Goal: Task Accomplishment & Management: Use online tool/utility

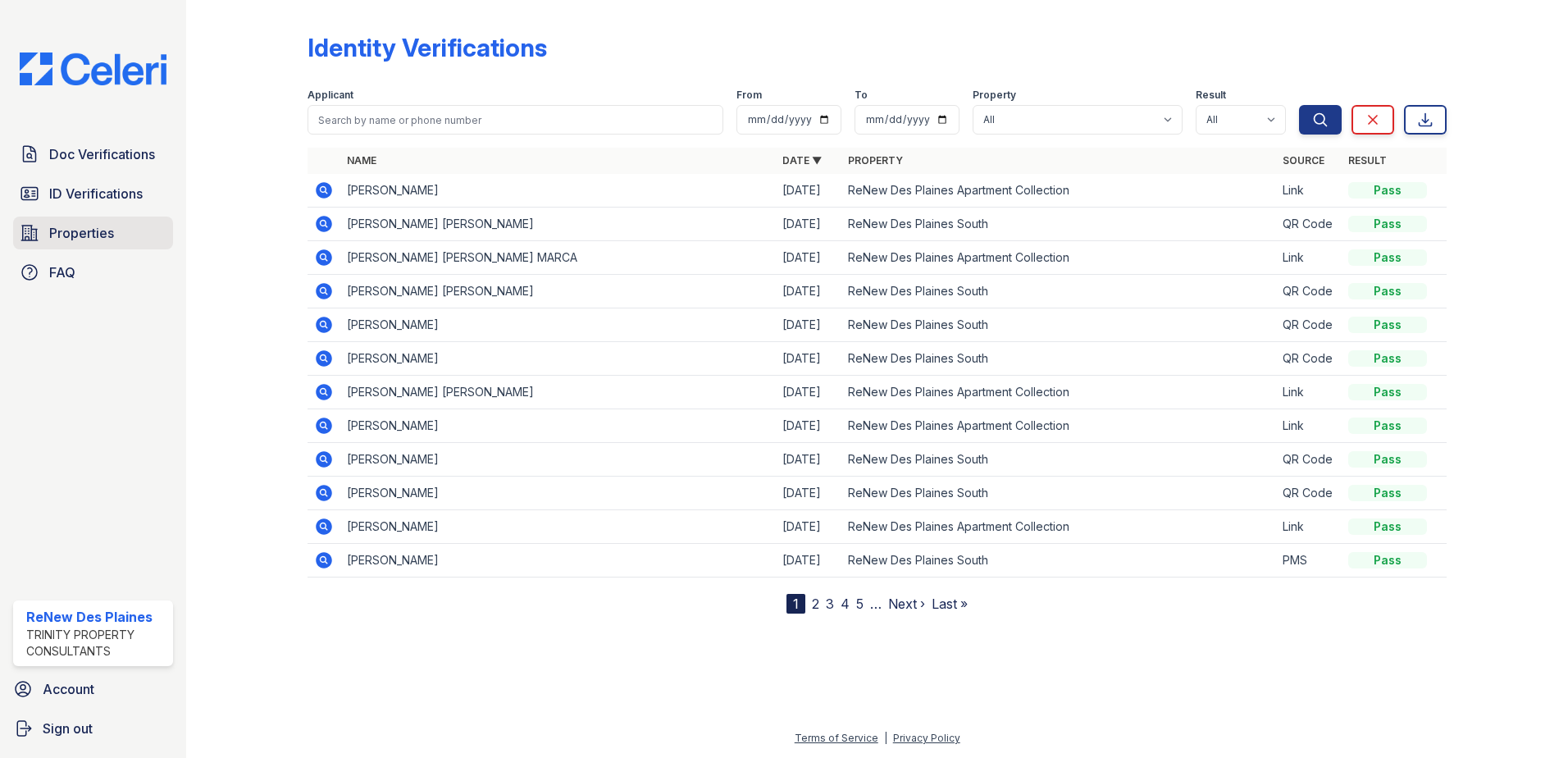
click at [78, 228] on span "Properties" at bounding box center [81, 233] width 65 height 19
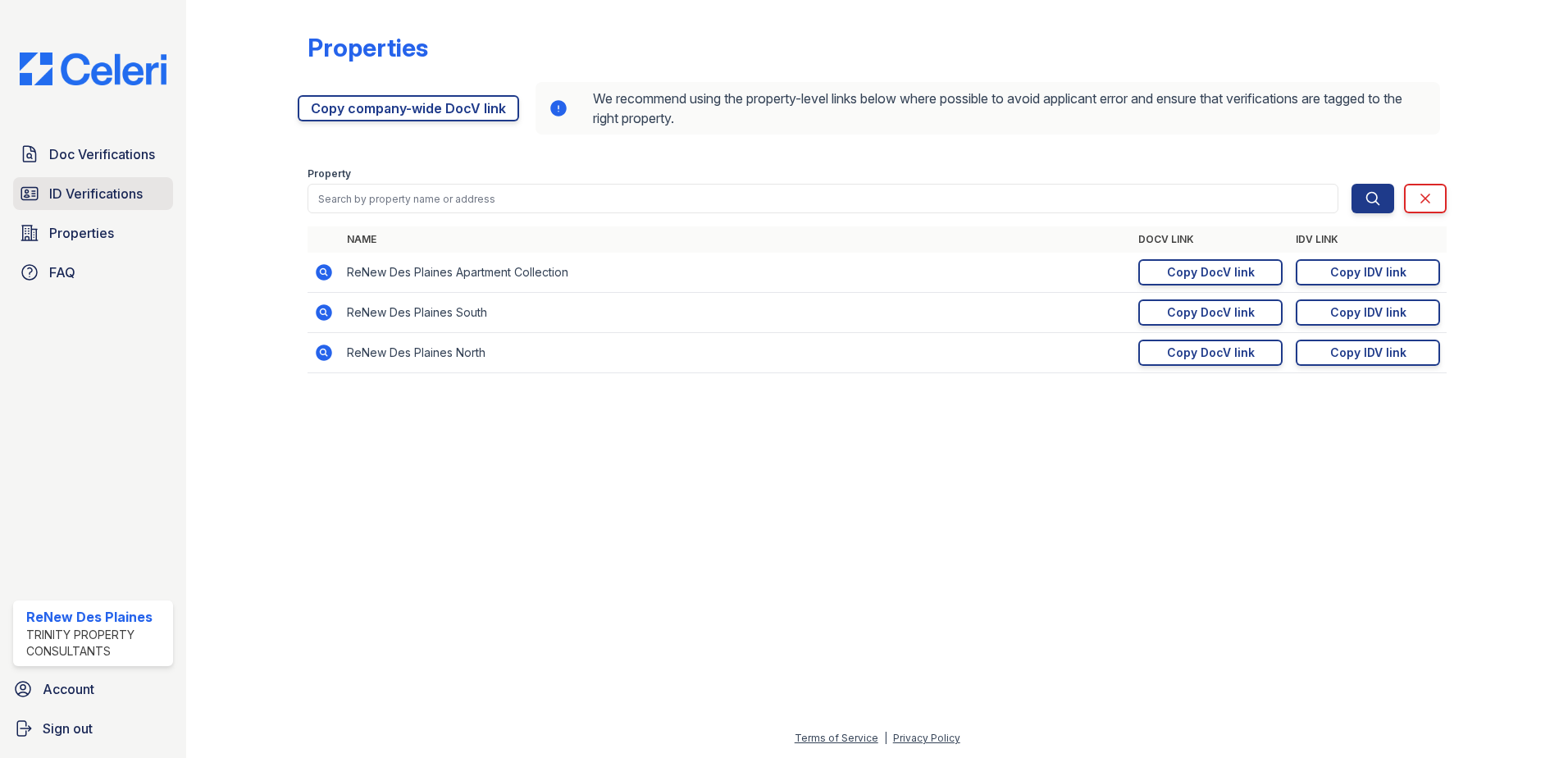
click at [80, 186] on span "ID Verifications" at bounding box center [95, 193] width 94 height 19
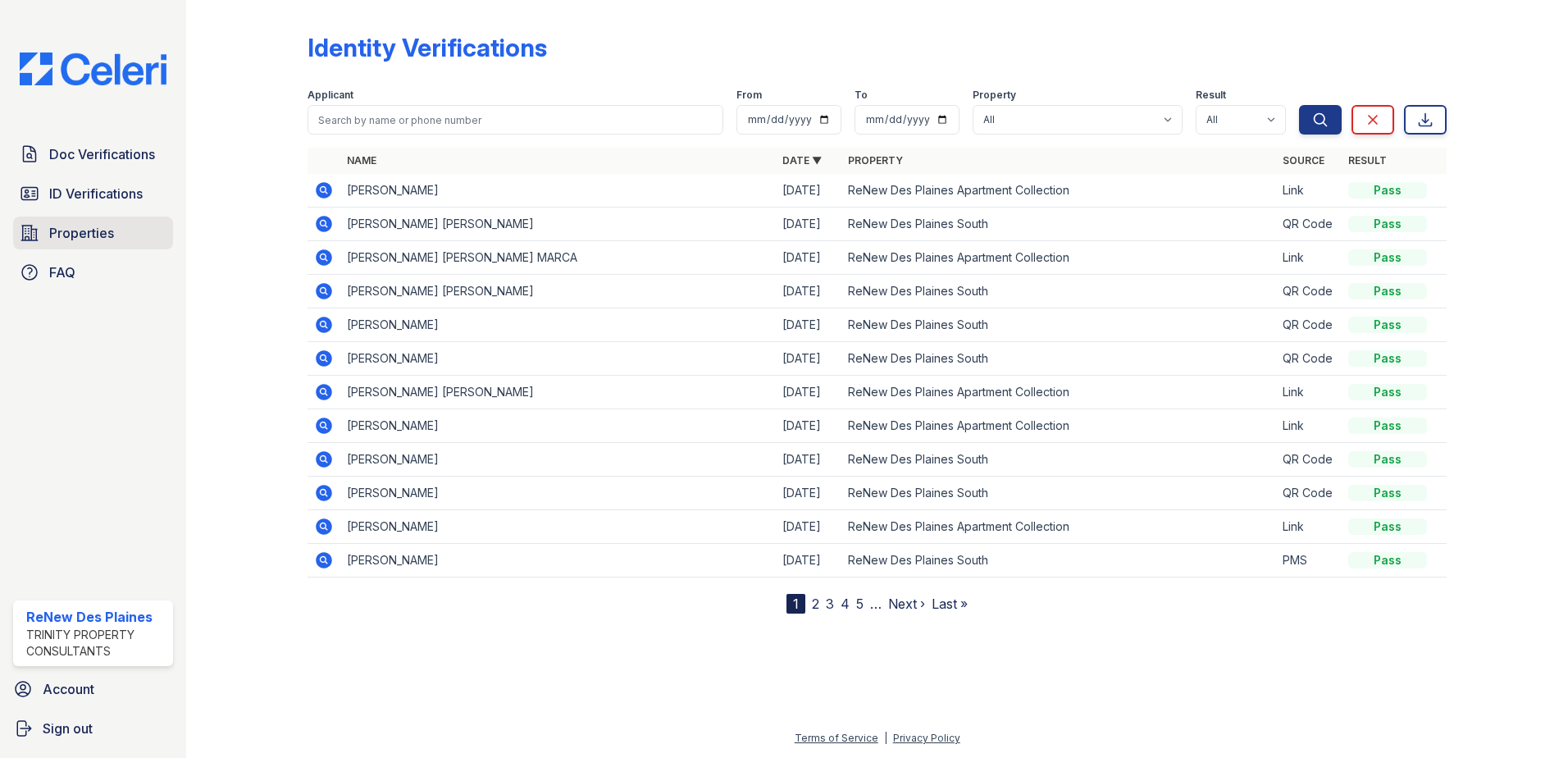
click at [82, 235] on span "Properties" at bounding box center [81, 233] width 65 height 19
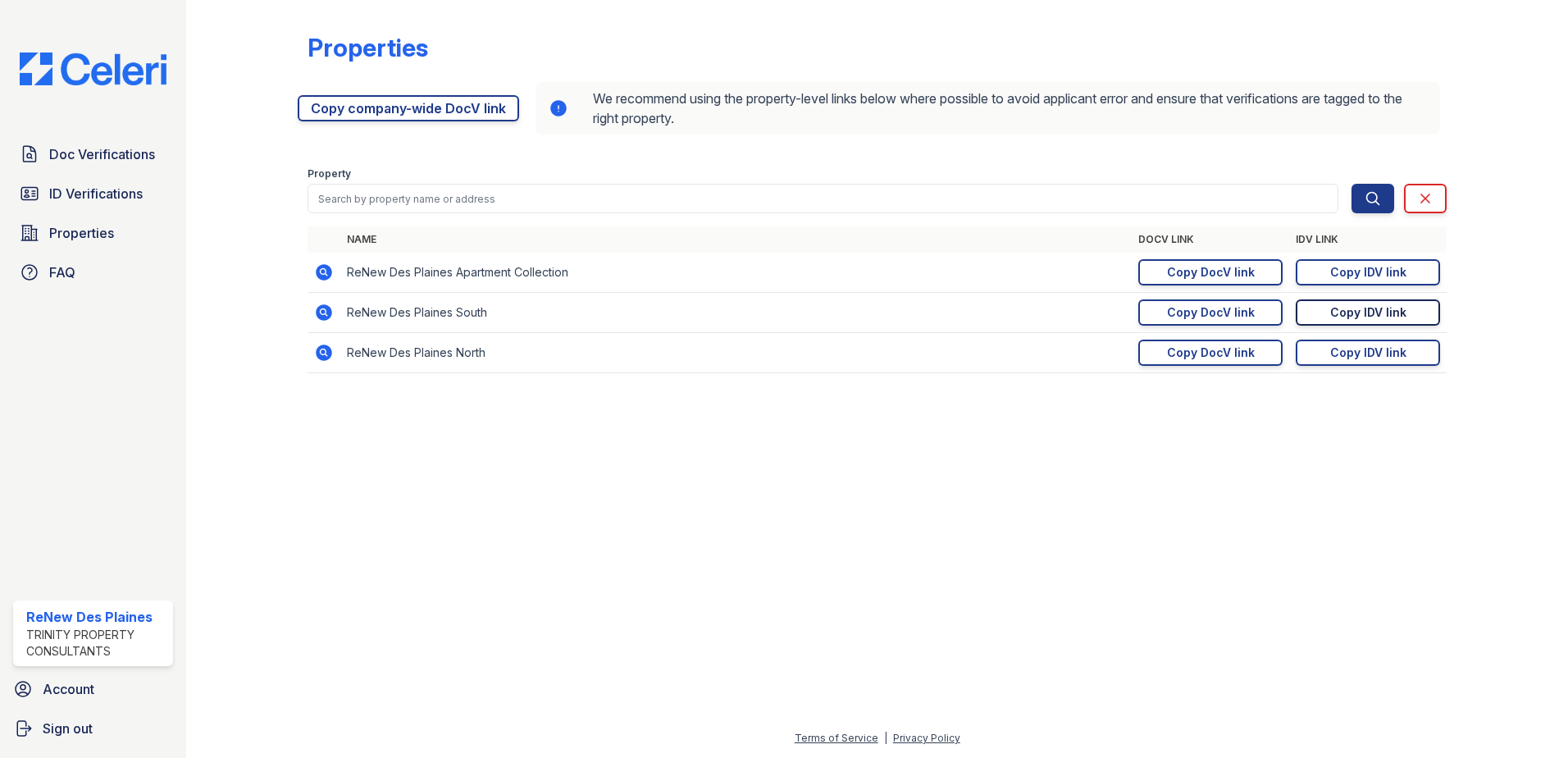
click at [1364, 312] on div "Copy IDV link" at bounding box center [1368, 312] width 76 height 17
click at [60, 192] on span "ID Verifications" at bounding box center [95, 193] width 94 height 19
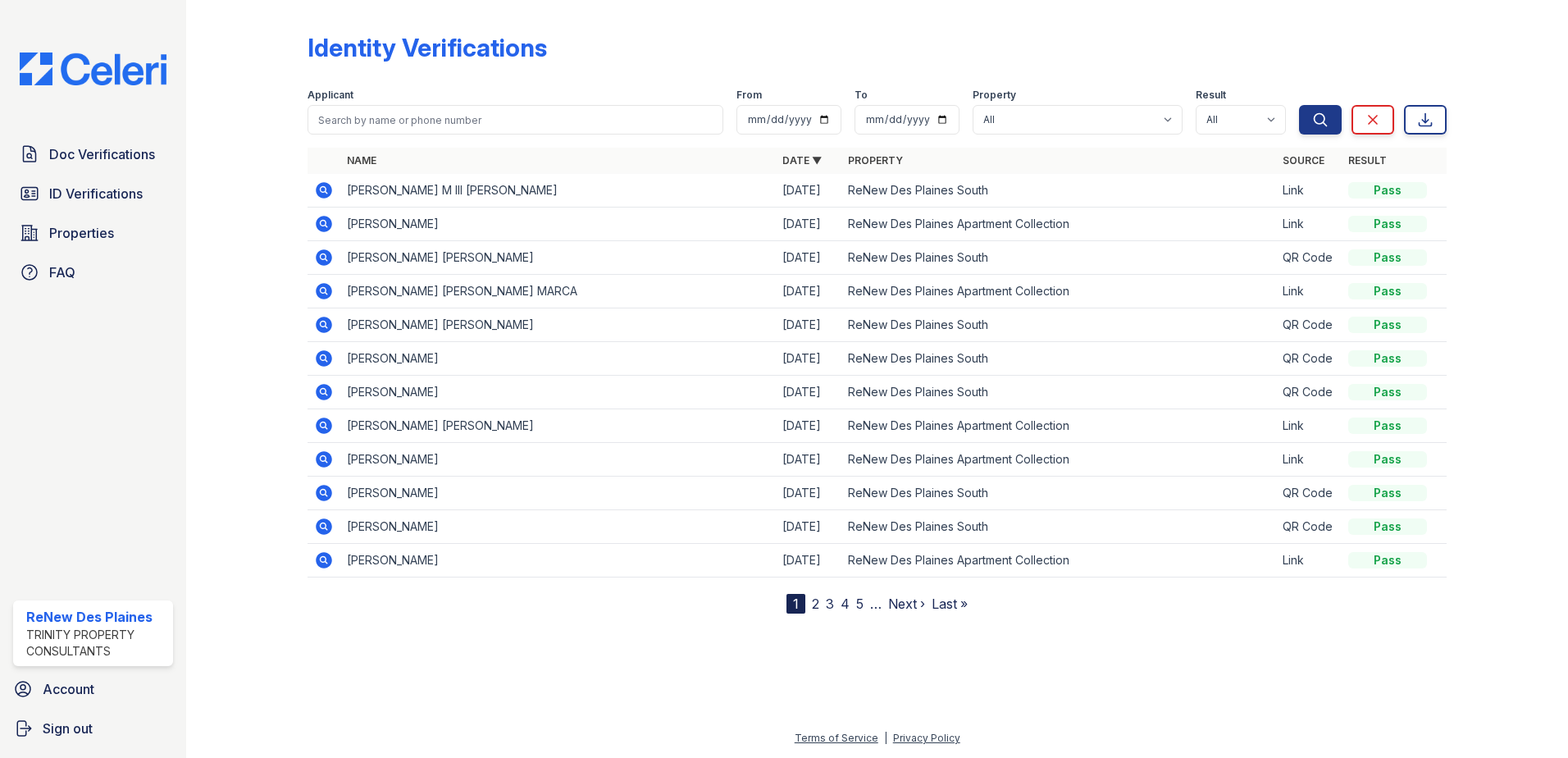
click at [326, 188] on icon at bounding box center [324, 190] width 17 height 17
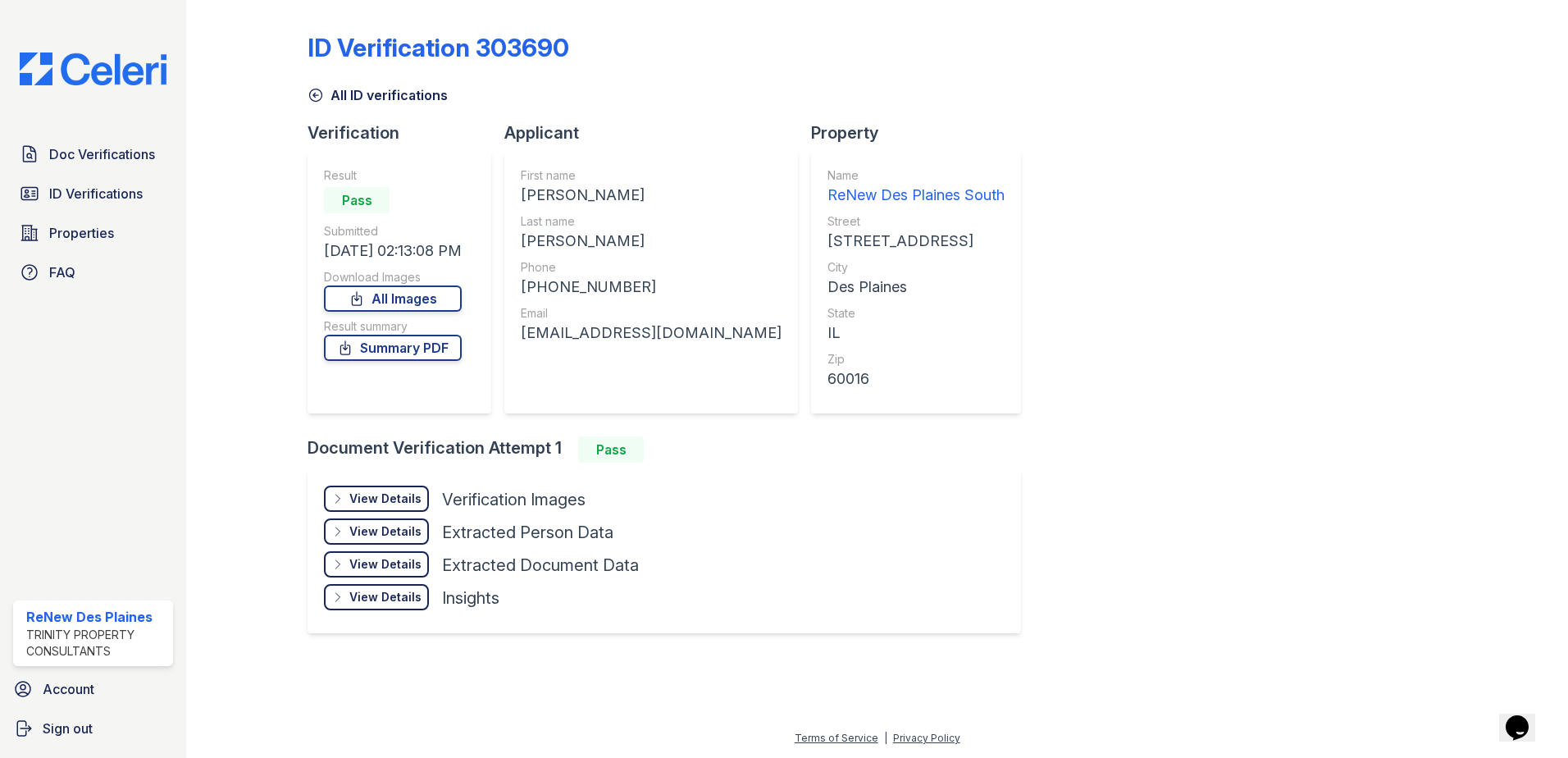
click at [380, 491] on div "View Details" at bounding box center [385, 498] width 72 height 17
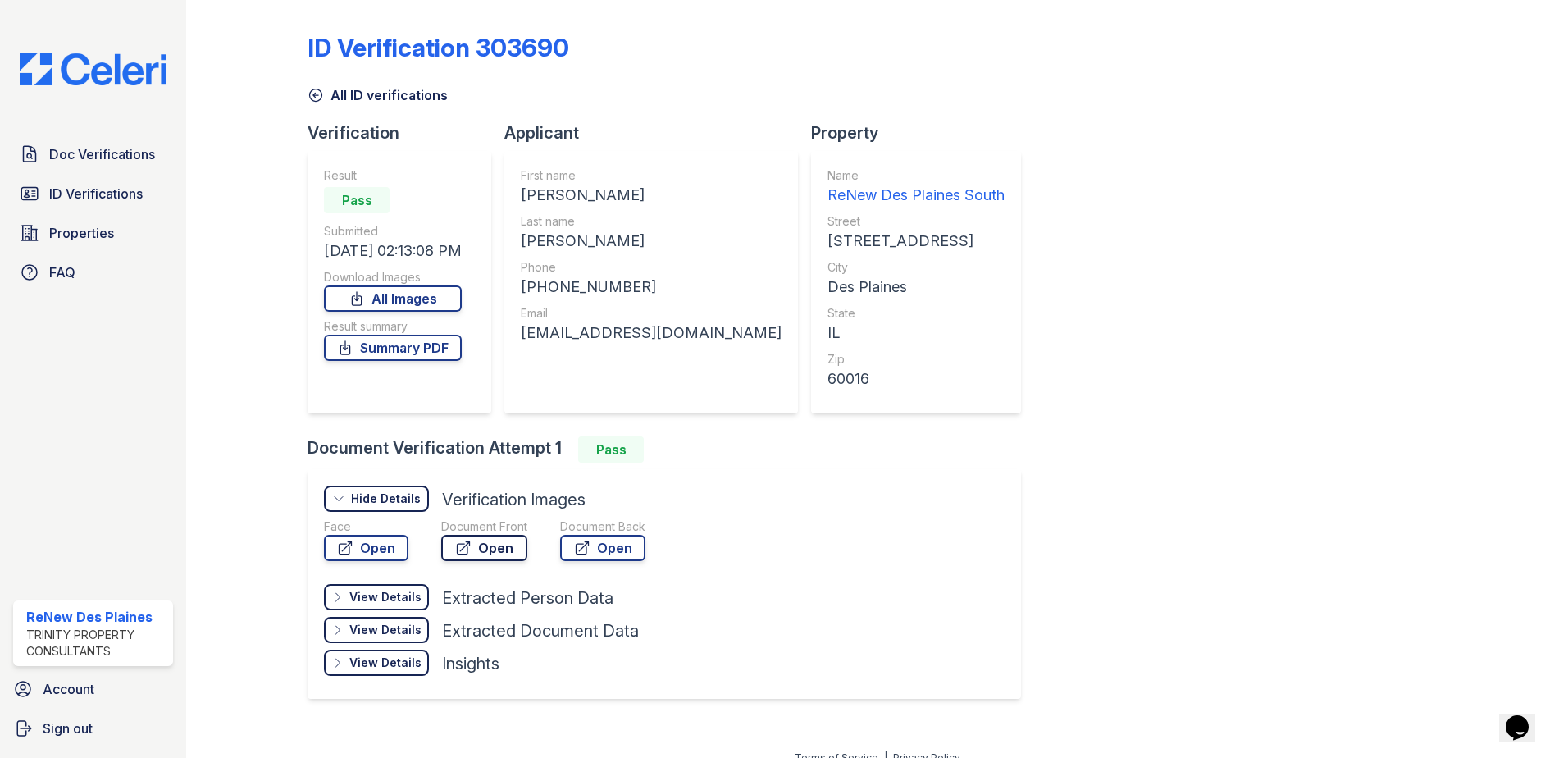
click at [465, 544] on icon at bounding box center [464, 548] width 12 height 12
click at [372, 542] on link "Open" at bounding box center [366, 548] width 85 height 26
click at [498, 557] on link "Open" at bounding box center [484, 548] width 86 height 26
